Goal: Entertainment & Leisure: Browse casually

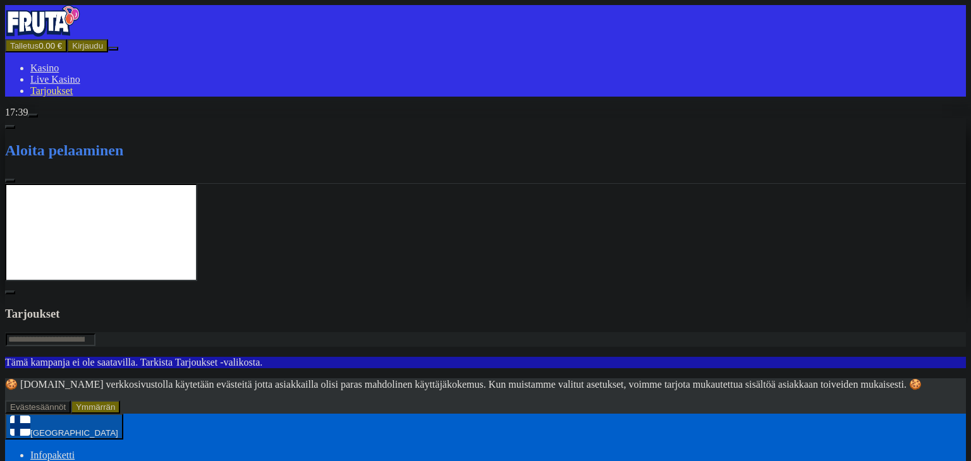
click at [78, 51] on span "Kirjaudu" at bounding box center [87, 45] width 31 height 9
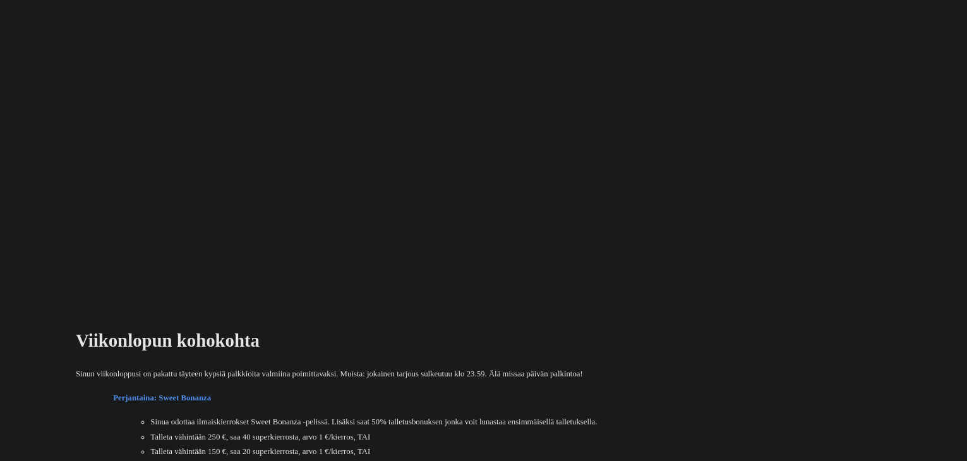
scroll to position [316, 0]
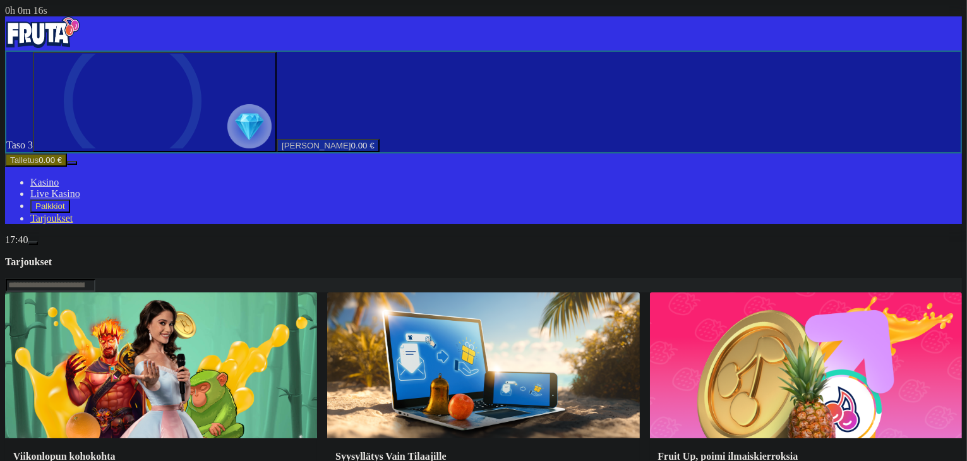
click at [65, 211] on span "Palkkiot" at bounding box center [50, 206] width 30 height 9
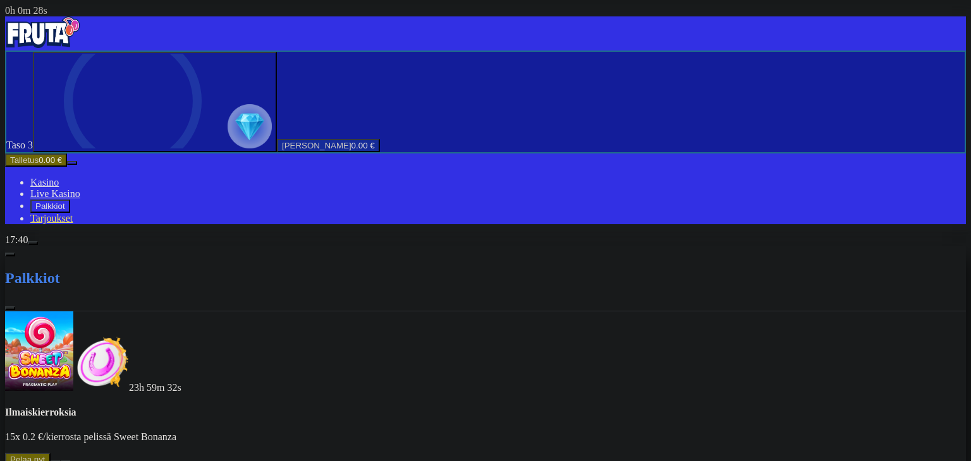
click at [61, 461] on button at bounding box center [56, 463] width 10 height 4
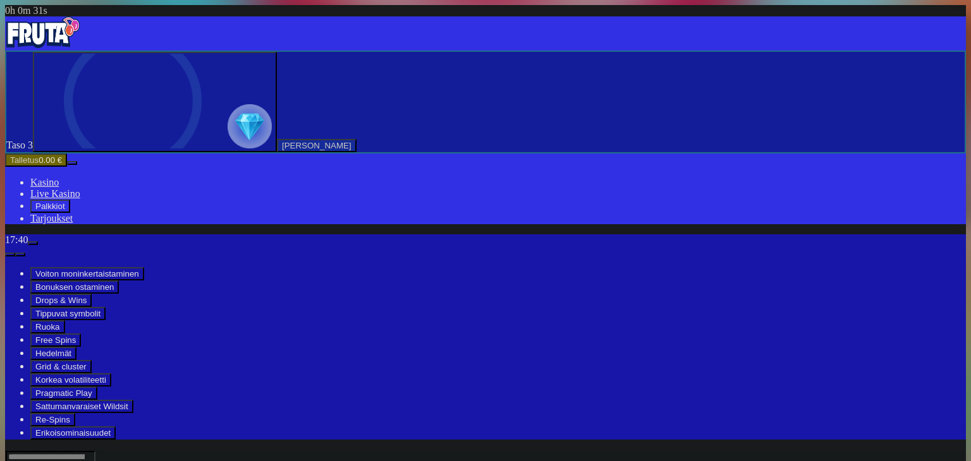
click at [81, 33] on img "Primary" at bounding box center [43, 32] width 76 height 32
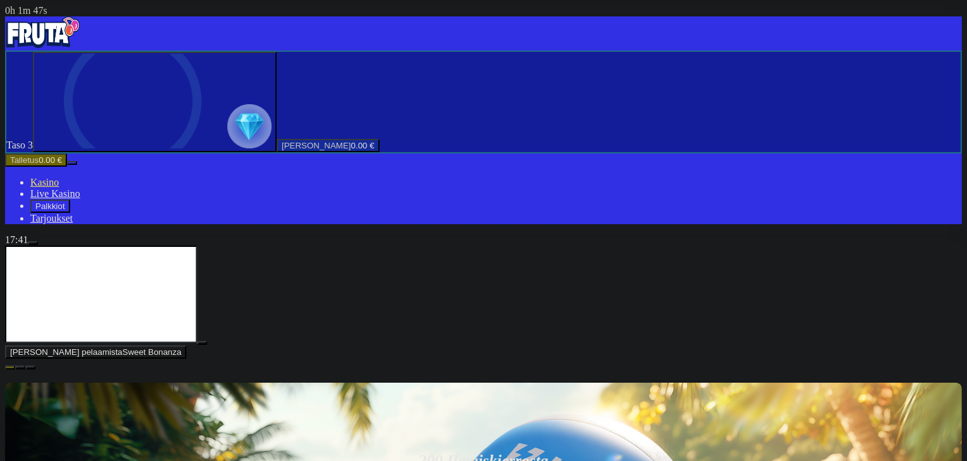
click at [10, 368] on span "close icon" at bounding box center [10, 368] width 0 height 0
